Goal: Find specific page/section: Find specific page/section

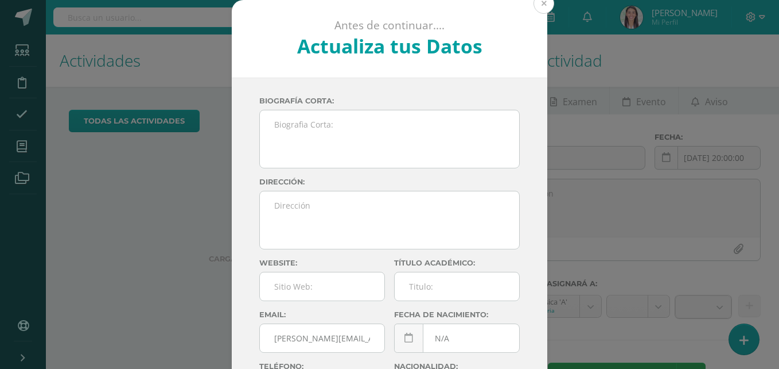
click at [541, 8] on button at bounding box center [544, 3] width 21 height 21
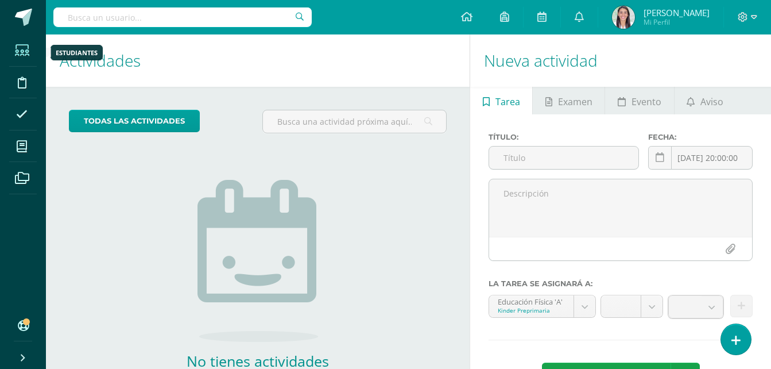
click at [15, 45] on icon at bounding box center [22, 50] width 14 height 11
click at [26, 49] on icon at bounding box center [22, 50] width 14 height 11
click at [96, 17] on input "text" at bounding box center [182, 17] width 258 height 20
type input "diana n"
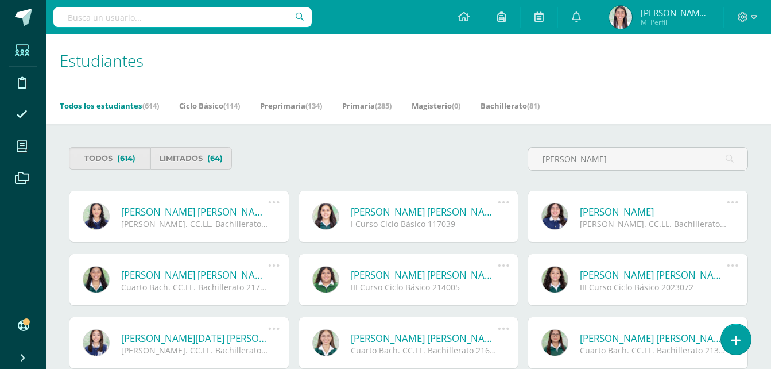
type input "[PERSON_NAME]"
